Goal: Find specific page/section: Find specific page/section

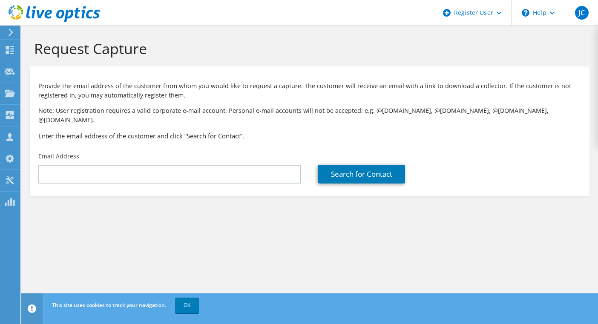
click at [119, 130] on div "Provide the email address of the customer from whom you would like to request a…" at bounding box center [310, 109] width 560 height 77
click at [8, 93] on use at bounding box center [10, 93] width 10 height 7
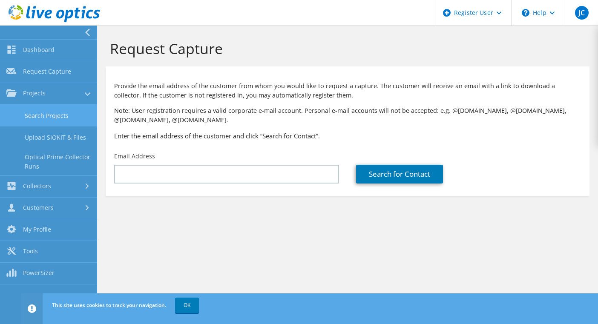
click at [40, 112] on link "Search Projects" at bounding box center [48, 116] width 97 height 22
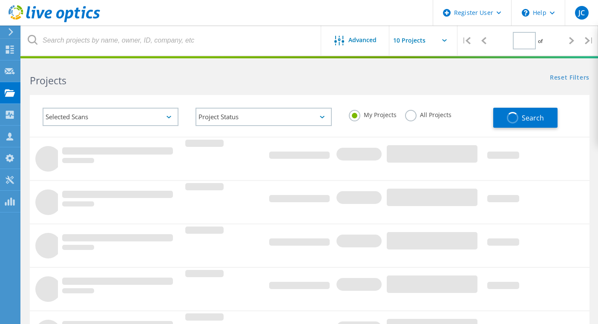
type input "1"
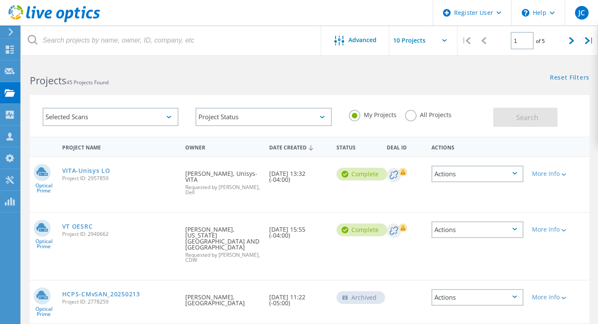
click at [408, 118] on label "All Projects" at bounding box center [428, 114] width 46 height 8
click at [0, 0] on input "All Projects" at bounding box center [0, 0] width 0 height 0
click at [160, 117] on div "Selected Scans" at bounding box center [111, 117] width 136 height 18
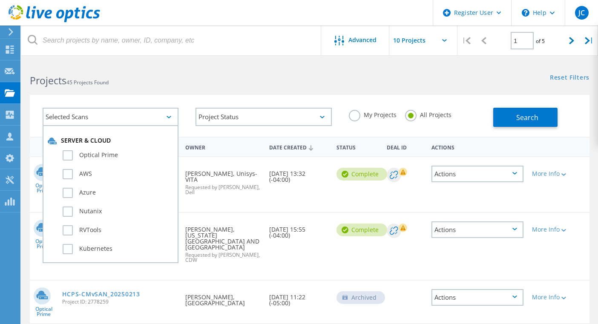
click at [252, 107] on div "Project Status In Progress Complete Published Anonymous Archived Error" at bounding box center [263, 116] width 153 height 35
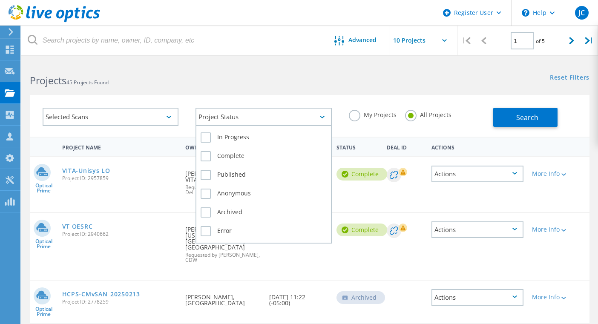
click at [252, 111] on div "Project Status" at bounding box center [264, 117] width 136 height 18
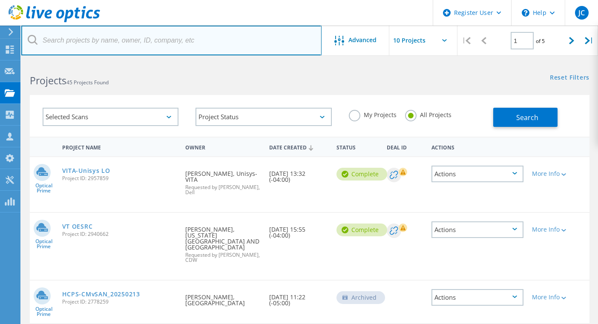
click at [113, 41] on input "text" at bounding box center [171, 41] width 301 height 30
type input "varetire"
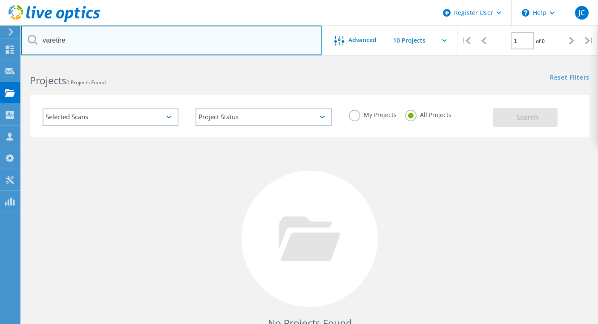
drag, startPoint x: 74, startPoint y: 42, endPoint x: 34, endPoint y: 40, distance: 40.1
click at [34, 39] on div "varetire" at bounding box center [171, 41] width 300 height 30
